Goal: Information Seeking & Learning: Understand process/instructions

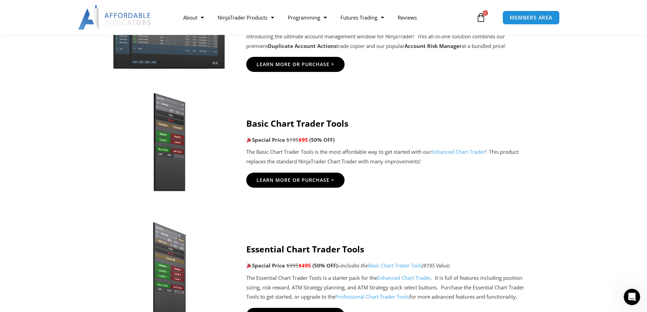
scroll to position [411, 0]
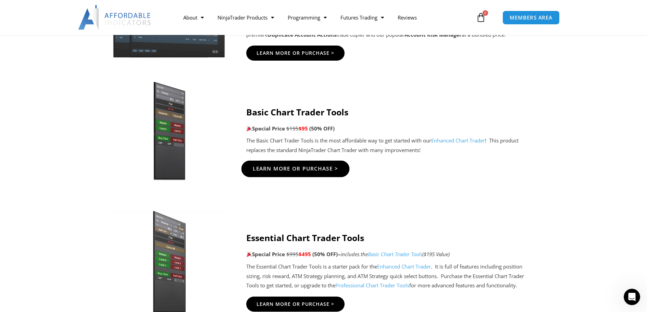
click at [294, 169] on span "Learn More Or Purchase >" at bounding box center [296, 168] width 86 height 5
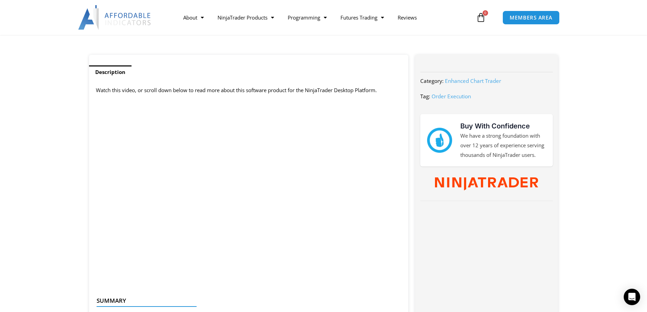
scroll to position [240, 0]
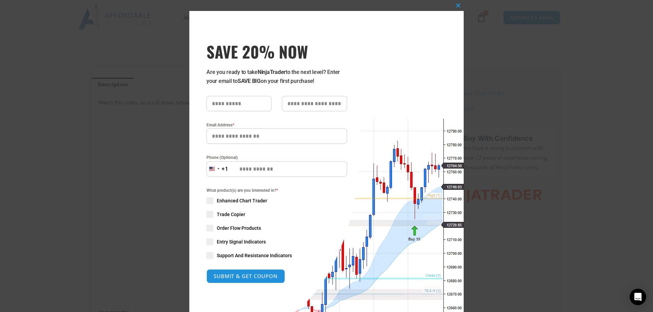
click at [554, 120] on div "Close this module SAVE 20% NOW Are you ready to take NinjaTrader to the next le…" at bounding box center [326, 156] width 653 height 312
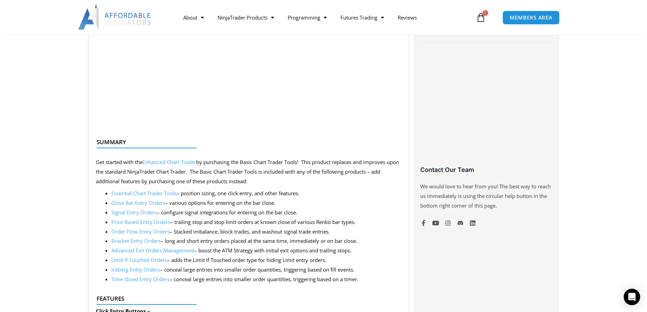
scroll to position [411, 0]
click at [126, 241] on link "Bracket Entry Orders" at bounding box center [135, 240] width 49 height 7
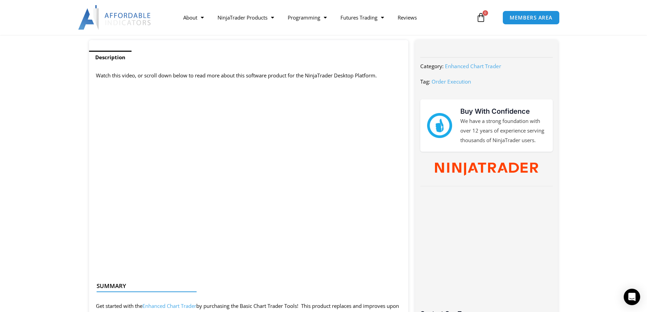
scroll to position [274, 0]
